Goal: Task Accomplishment & Management: Manage account settings

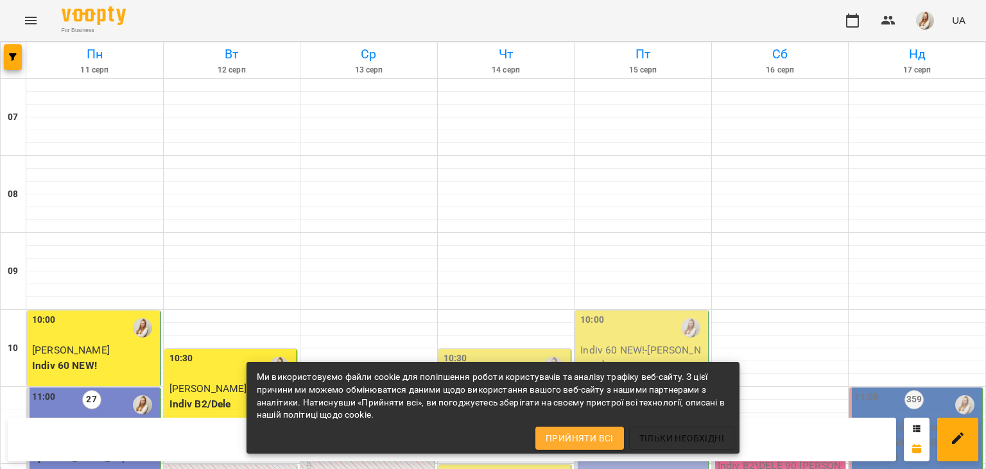
click at [385, 17] on div "For Business UA" at bounding box center [493, 20] width 986 height 41
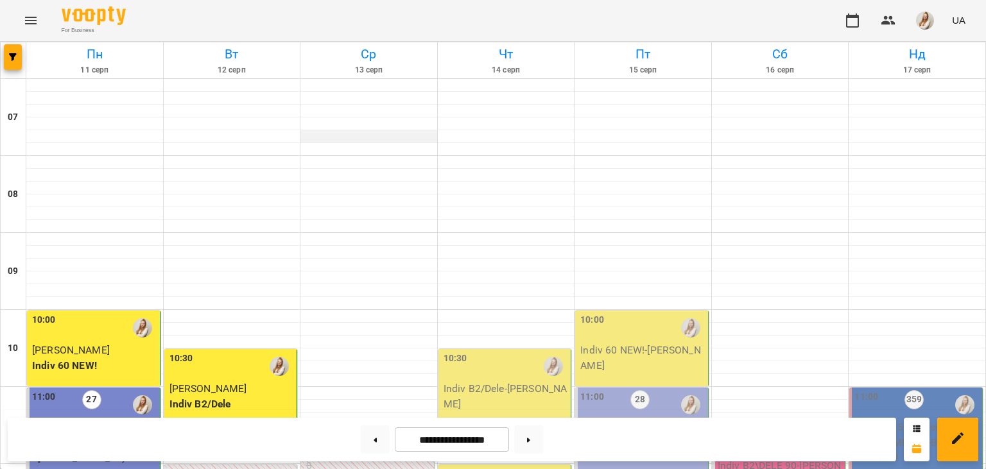
scroll to position [424, 0]
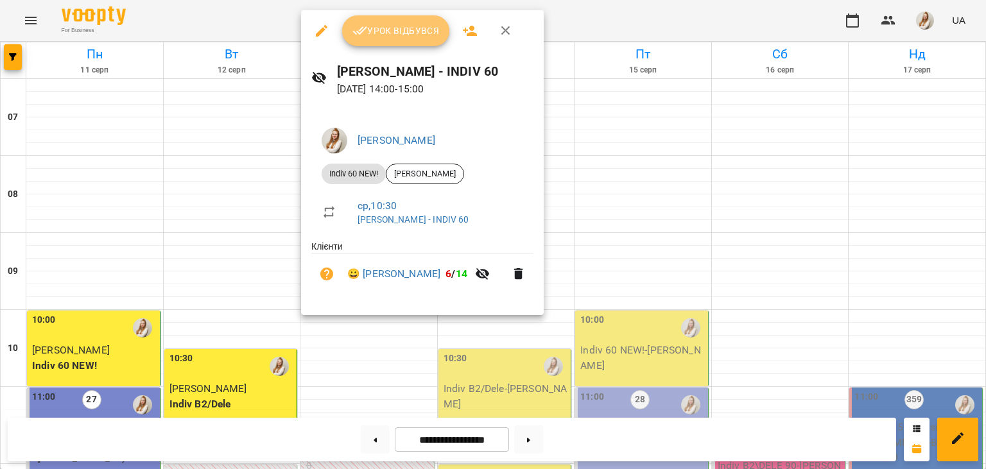
click at [393, 33] on span "Урок відбувся" at bounding box center [395, 30] width 87 height 15
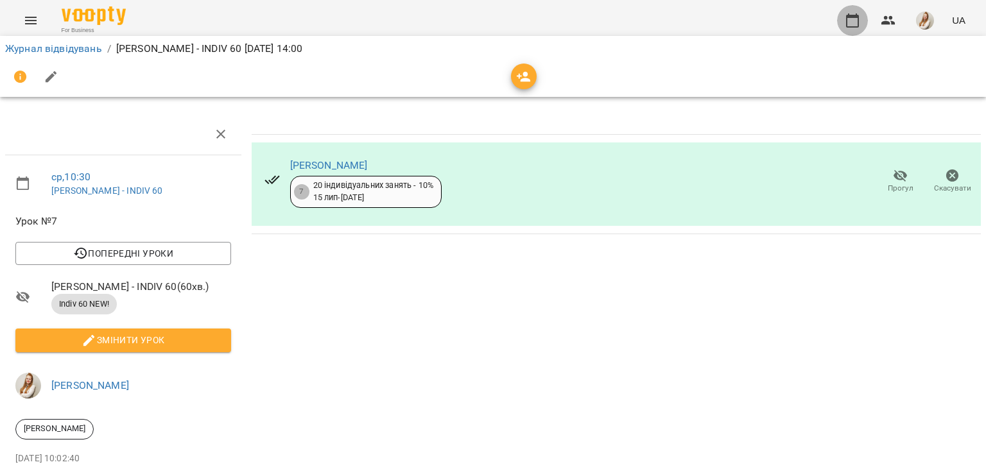
click at [849, 18] on icon "button" at bounding box center [851, 20] width 15 height 15
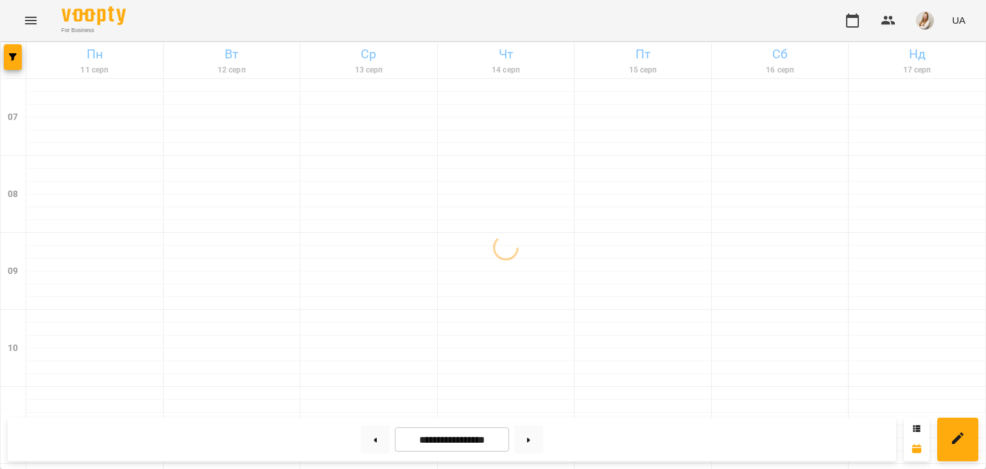
click at [402, 21] on div "For Business UA" at bounding box center [493, 20] width 986 height 41
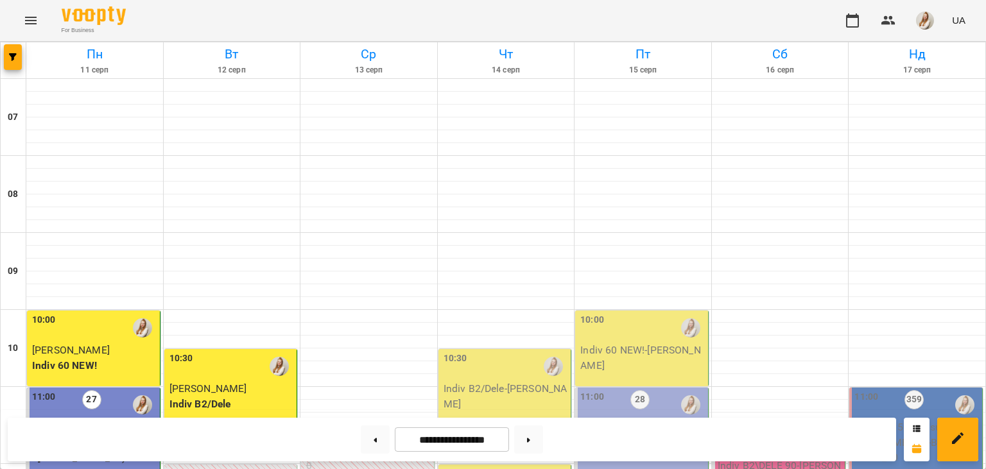
scroll to position [224, 0]
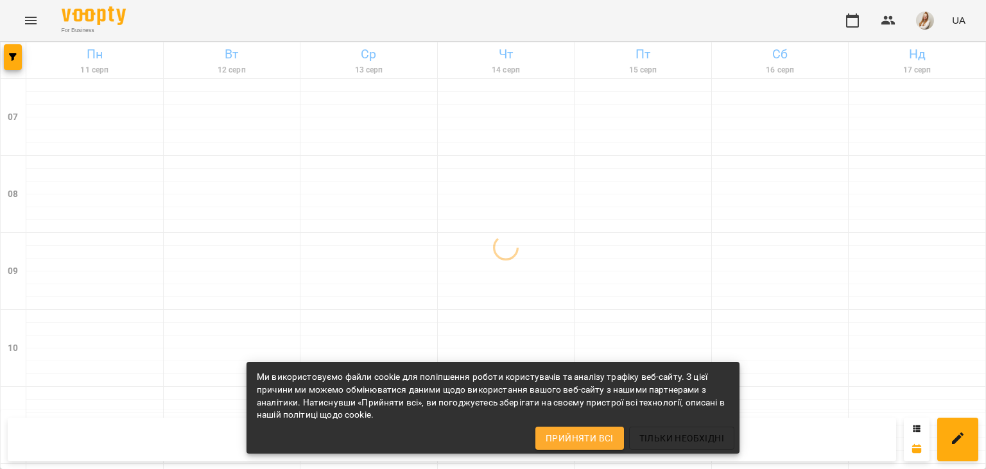
click at [226, 15] on div "For Business UA" at bounding box center [493, 20] width 986 height 41
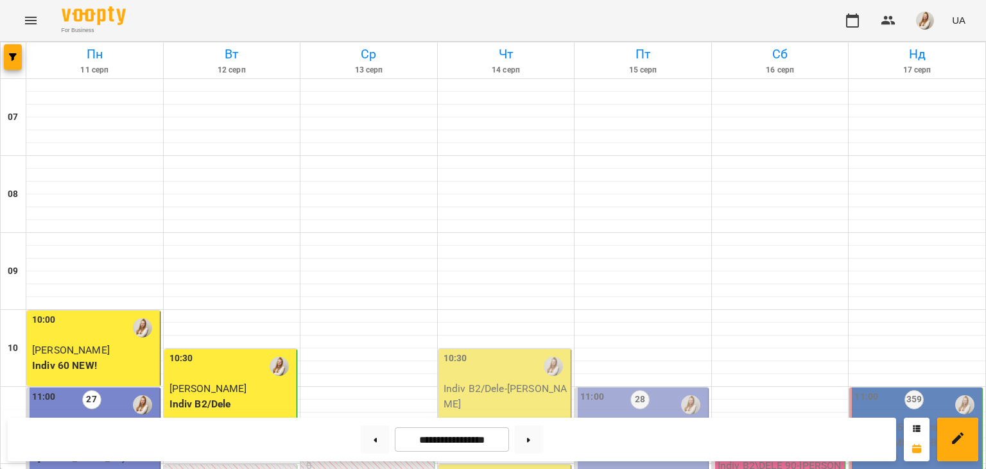
scroll to position [264, 0]
click at [328, 10] on div "For Business UA" at bounding box center [493, 20] width 986 height 41
click at [345, 9] on div "For Business UA" at bounding box center [493, 20] width 986 height 41
click at [929, 24] on img "button" at bounding box center [925, 21] width 18 height 18
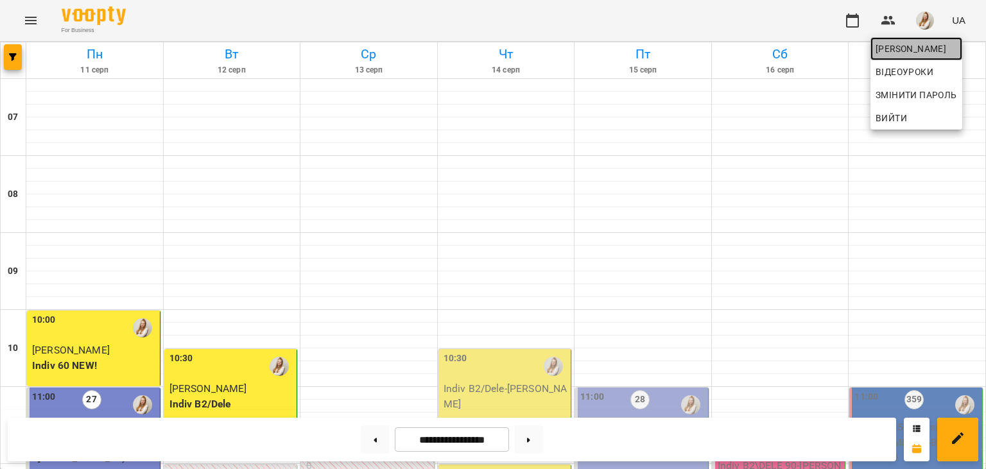
click at [905, 50] on span "[PERSON_NAME]" at bounding box center [915, 48] width 81 height 15
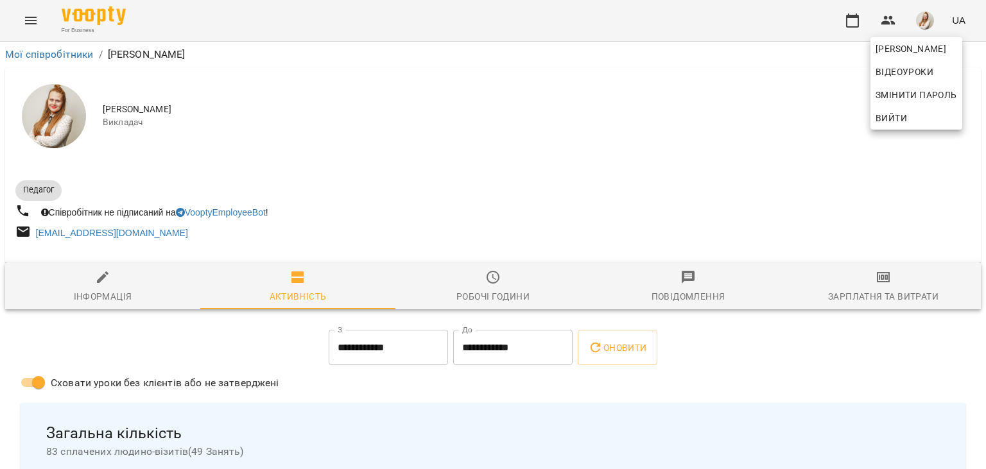
click at [889, 279] on div at bounding box center [493, 234] width 986 height 469
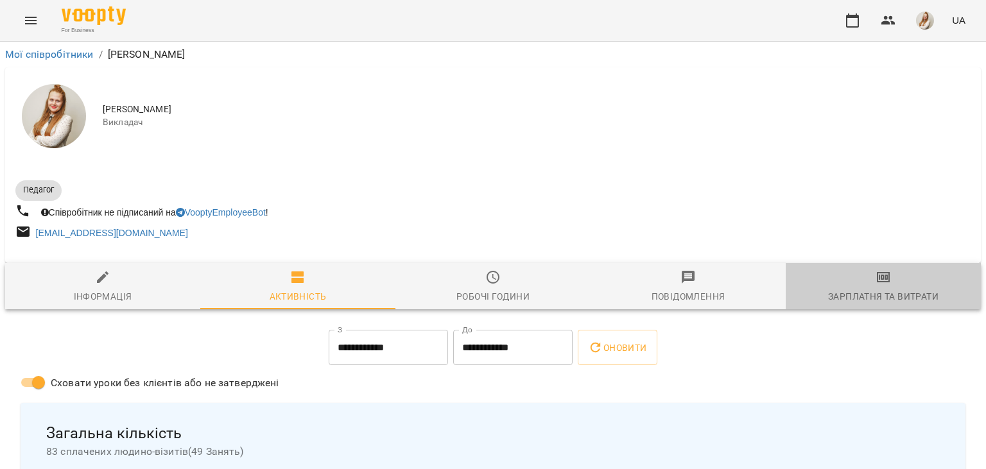
click at [880, 282] on icon "button" at bounding box center [882, 277] width 15 height 15
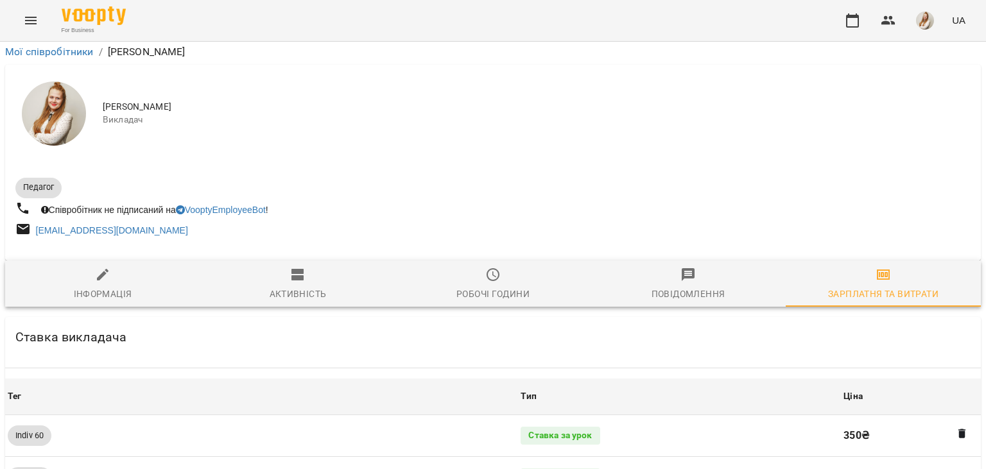
scroll to position [1391, 0]
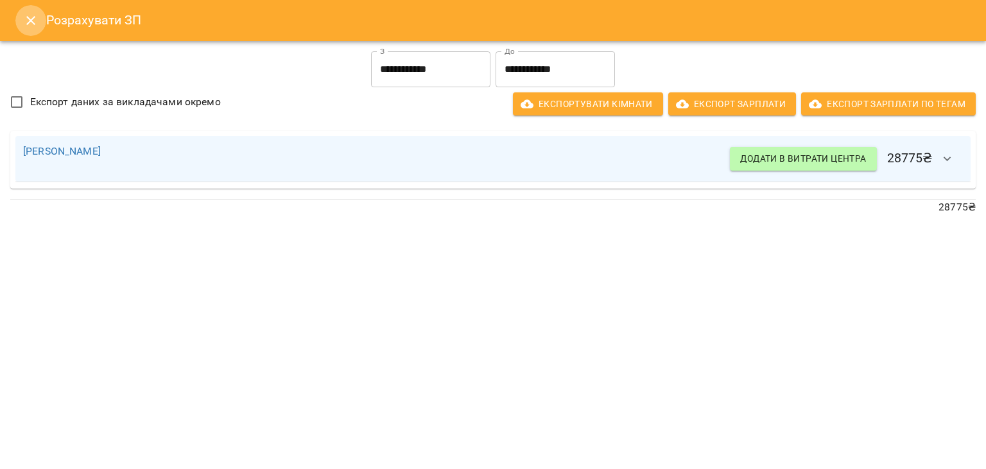
click at [27, 19] on icon "Close" at bounding box center [30, 20] width 15 height 15
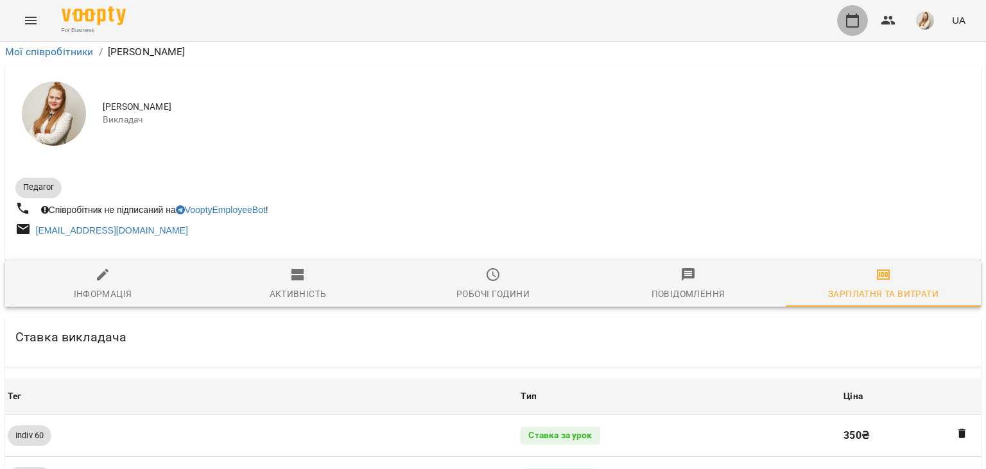
click at [843, 22] on button "button" at bounding box center [852, 20] width 31 height 31
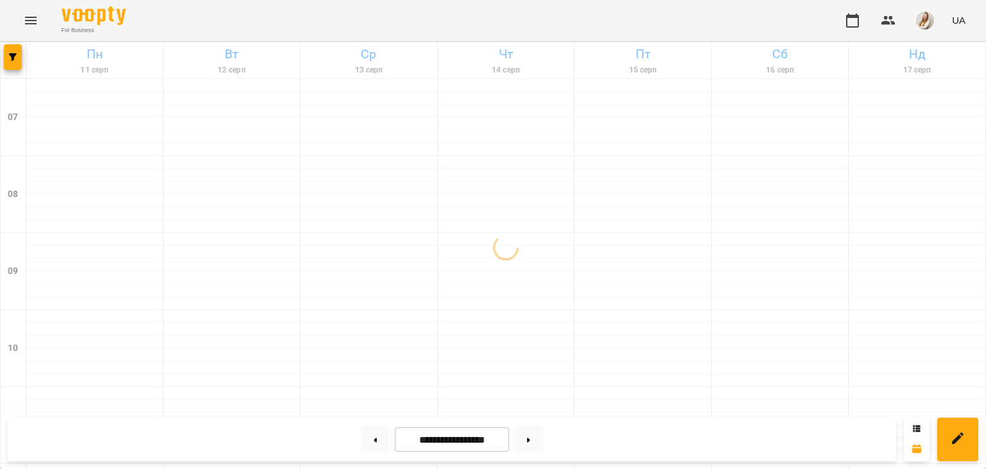
click at [623, 23] on div "For Business UA" at bounding box center [493, 20] width 986 height 41
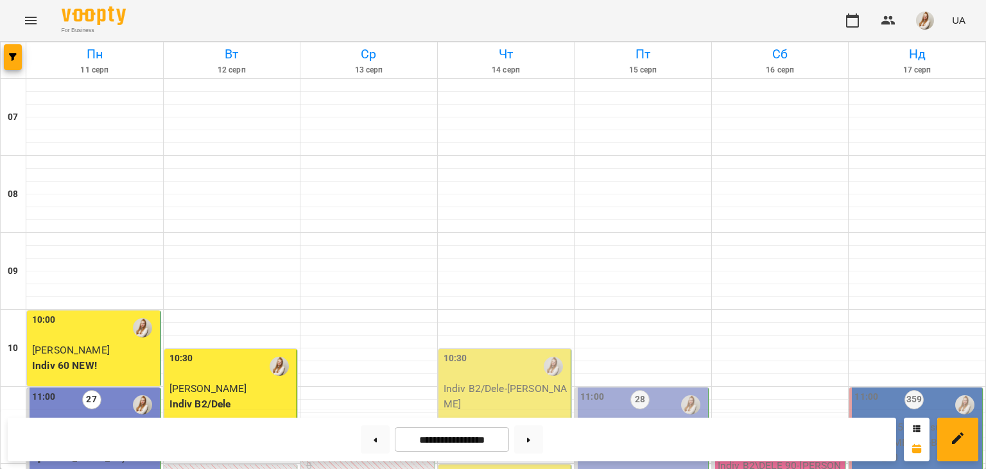
click at [587, 10] on div "For Business UA" at bounding box center [493, 20] width 986 height 41
click at [327, 17] on div "For Business UA" at bounding box center [493, 20] width 986 height 41
click at [315, 21] on div "For Business UA" at bounding box center [493, 20] width 986 height 41
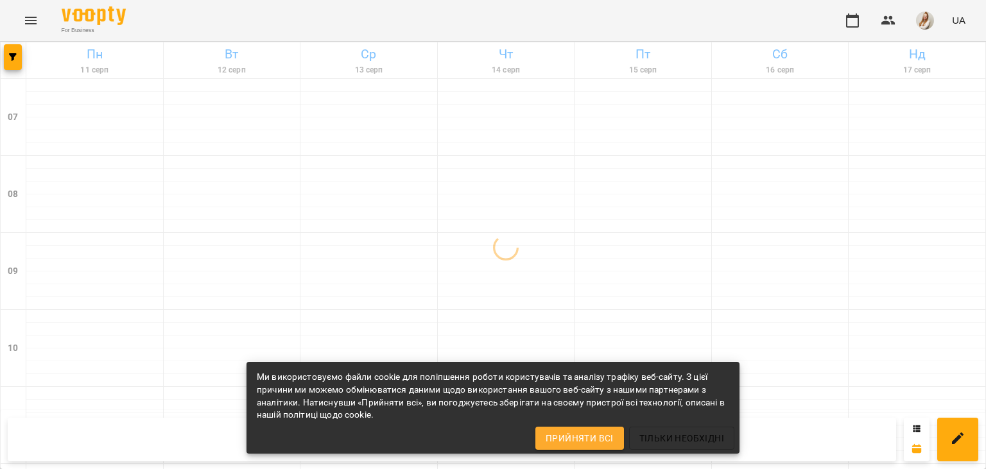
click at [593, 17] on div "For Business UA" at bounding box center [493, 20] width 986 height 41
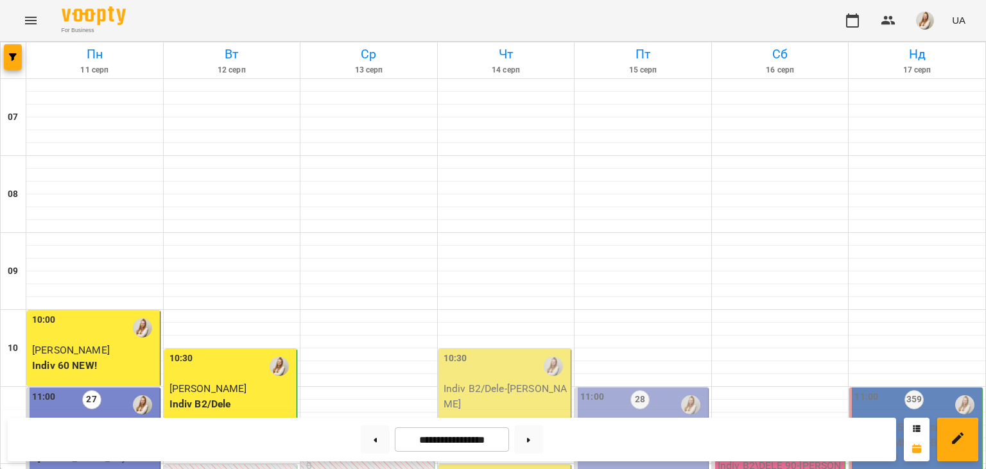
scroll to position [204, 0]
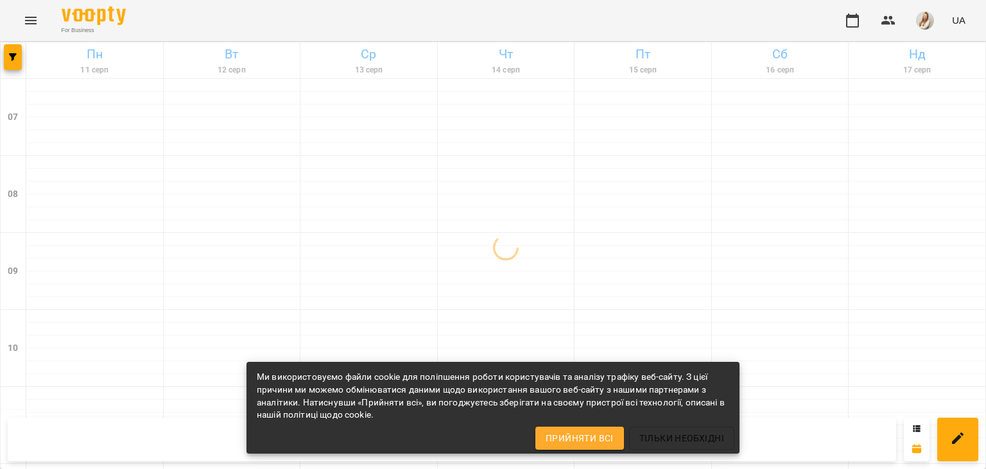
click at [296, 24] on div "For Business UA" at bounding box center [493, 20] width 986 height 41
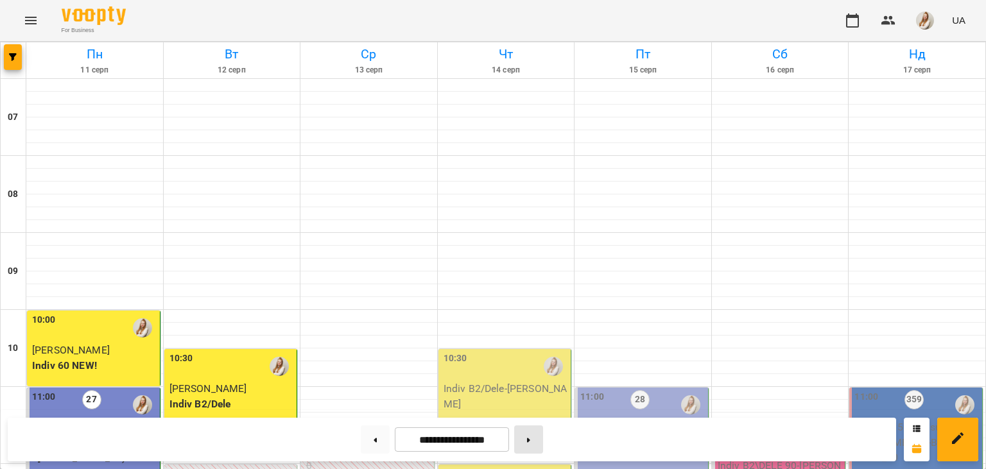
click at [538, 444] on button at bounding box center [528, 439] width 29 height 28
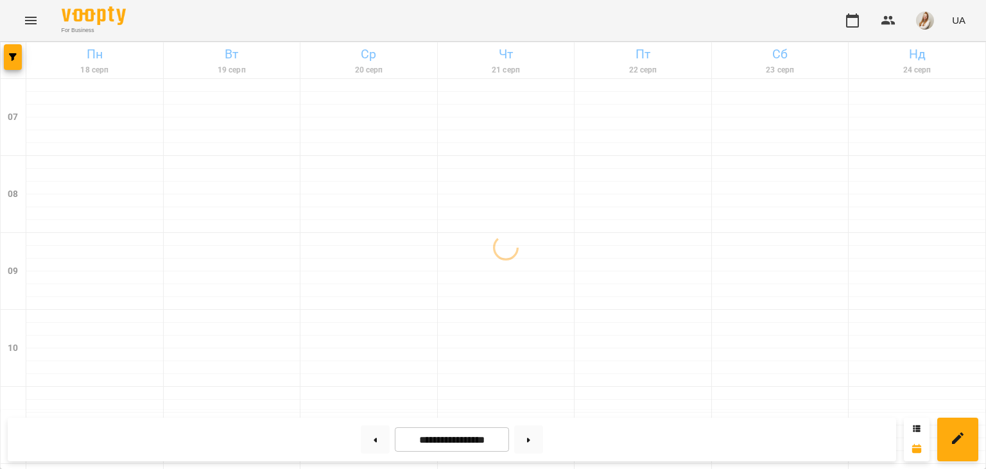
click at [390, 18] on div "For Business UA" at bounding box center [493, 20] width 986 height 41
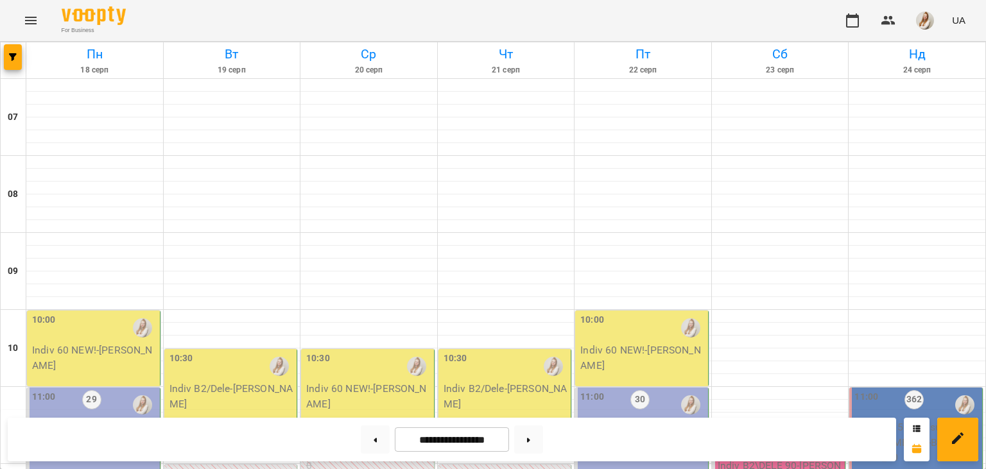
scroll to position [252, 0]
click at [373, 443] on button at bounding box center [375, 439] width 29 height 28
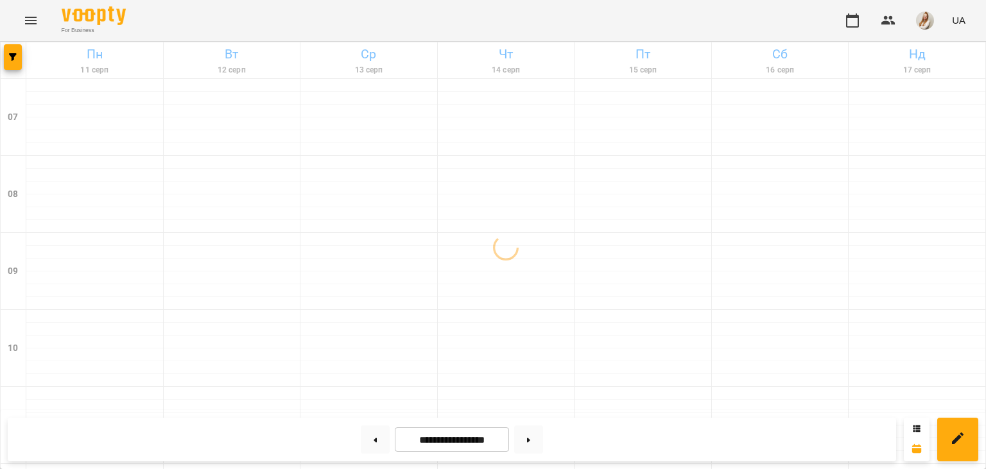
click at [452, 22] on div "For Business UA" at bounding box center [493, 20] width 986 height 41
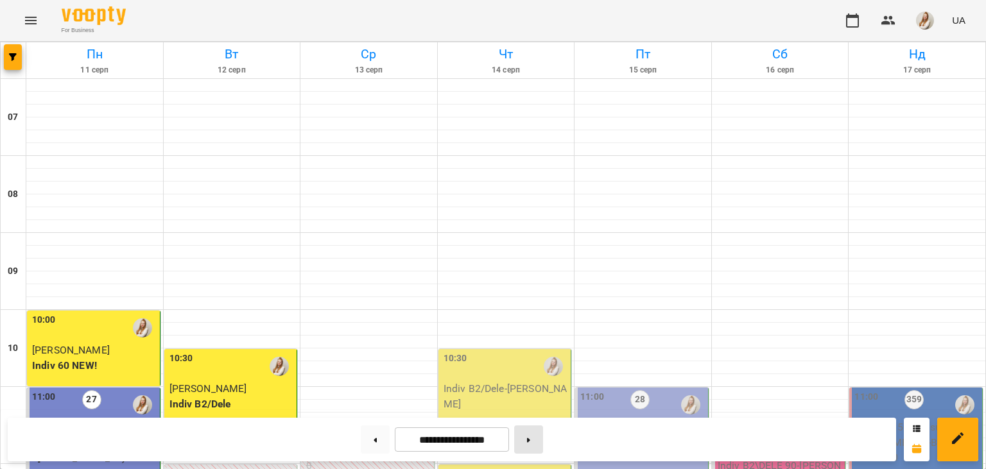
click at [542, 440] on button at bounding box center [528, 439] width 29 height 28
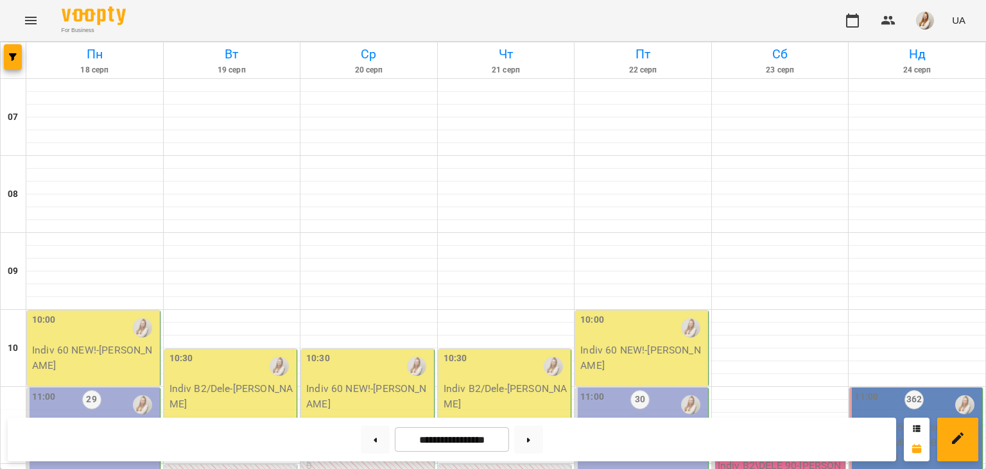
scroll to position [353, 0]
click at [361, 440] on button at bounding box center [375, 439] width 29 height 28
type input "**********"
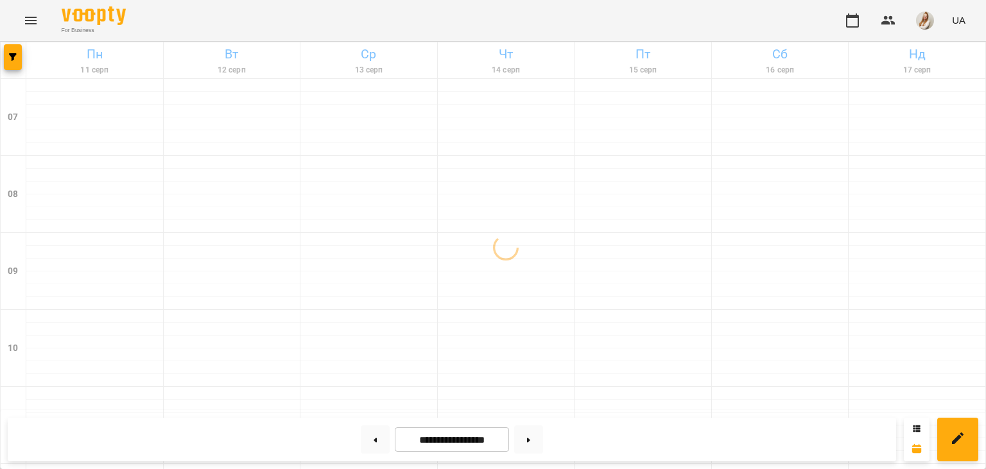
click at [312, 27] on div "For Business UA" at bounding box center [493, 20] width 986 height 41
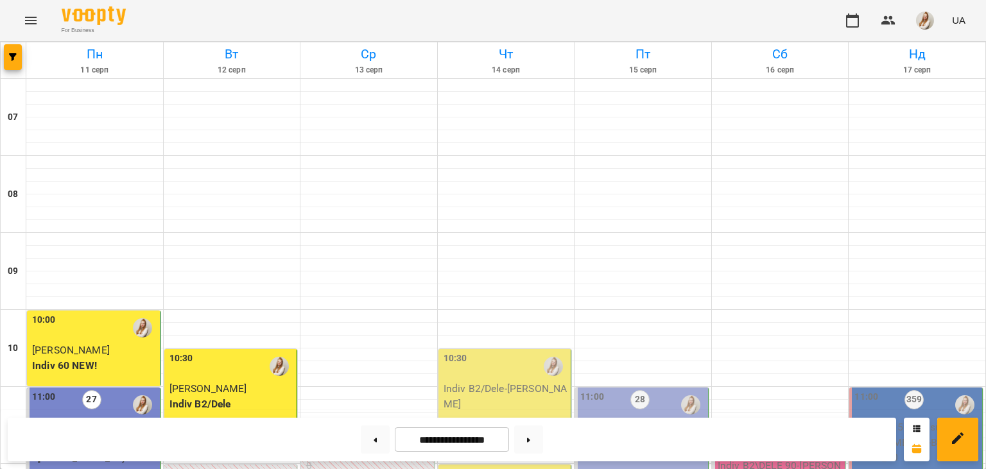
scroll to position [475, 0]
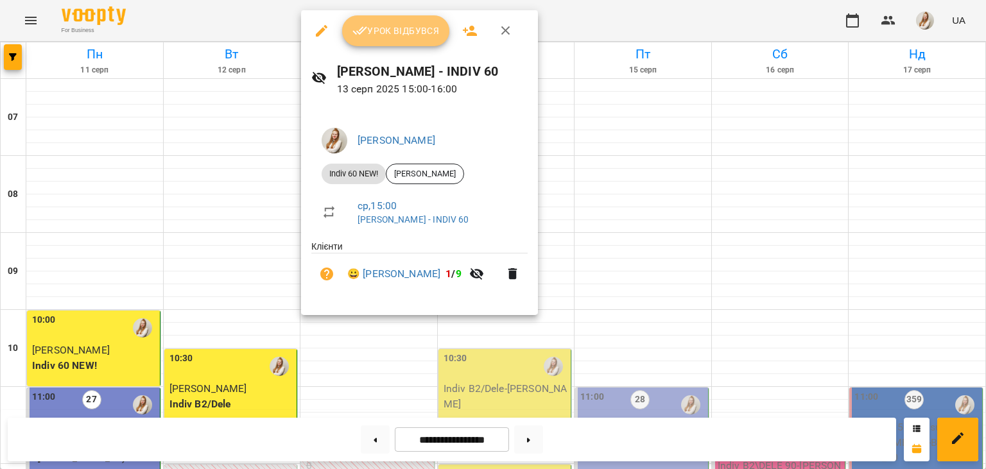
click at [389, 22] on button "Урок відбувся" at bounding box center [396, 30] width 108 height 31
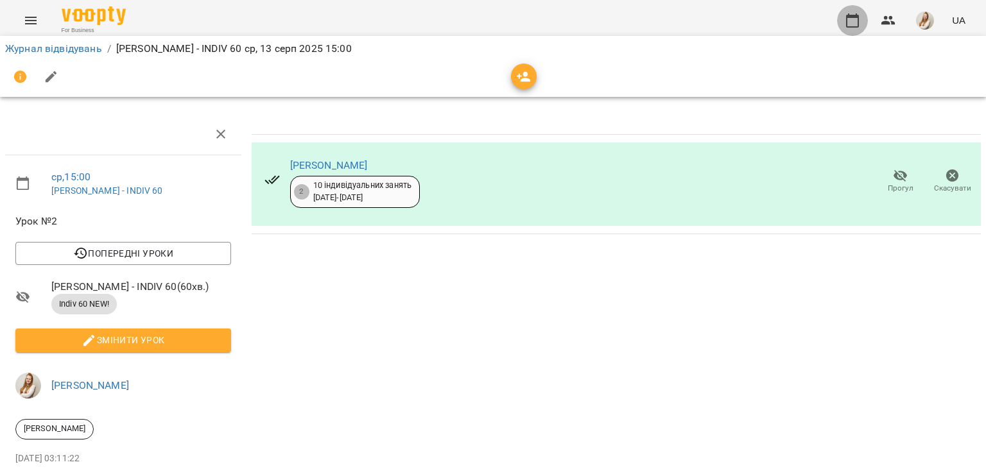
click at [853, 21] on icon "button" at bounding box center [851, 20] width 15 height 15
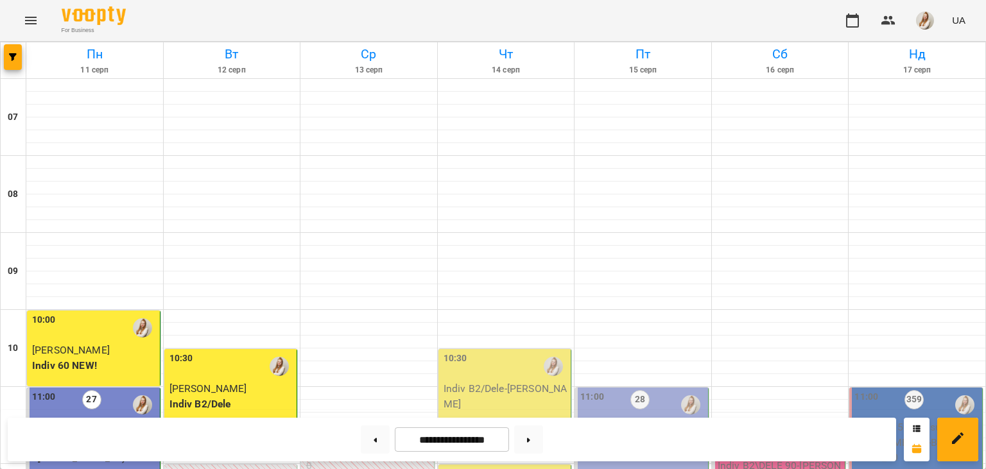
click at [601, 28] on div "For Business UA" at bounding box center [493, 20] width 986 height 41
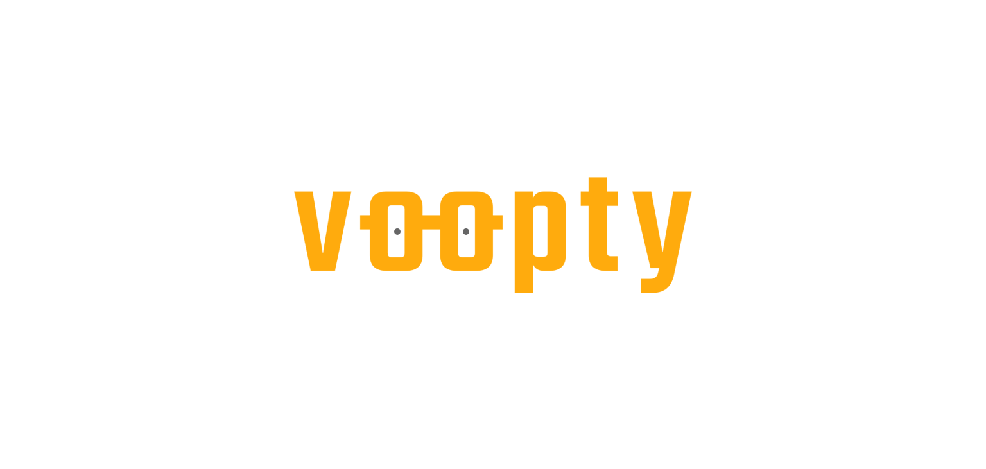
click at [392, 0] on div at bounding box center [493, 0] width 986 height 0
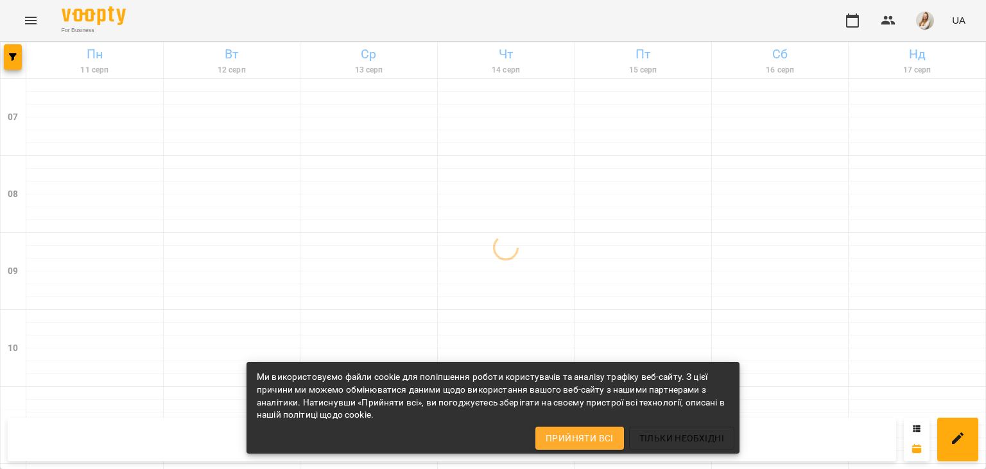
click at [415, 11] on div "For Business UA" at bounding box center [493, 20] width 986 height 41
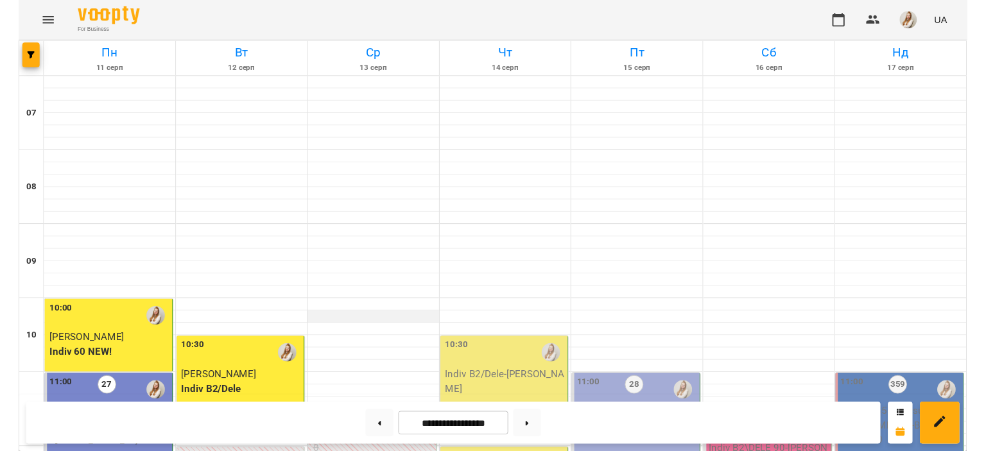
scroll to position [737, 0]
